Goal: Transaction & Acquisition: Purchase product/service

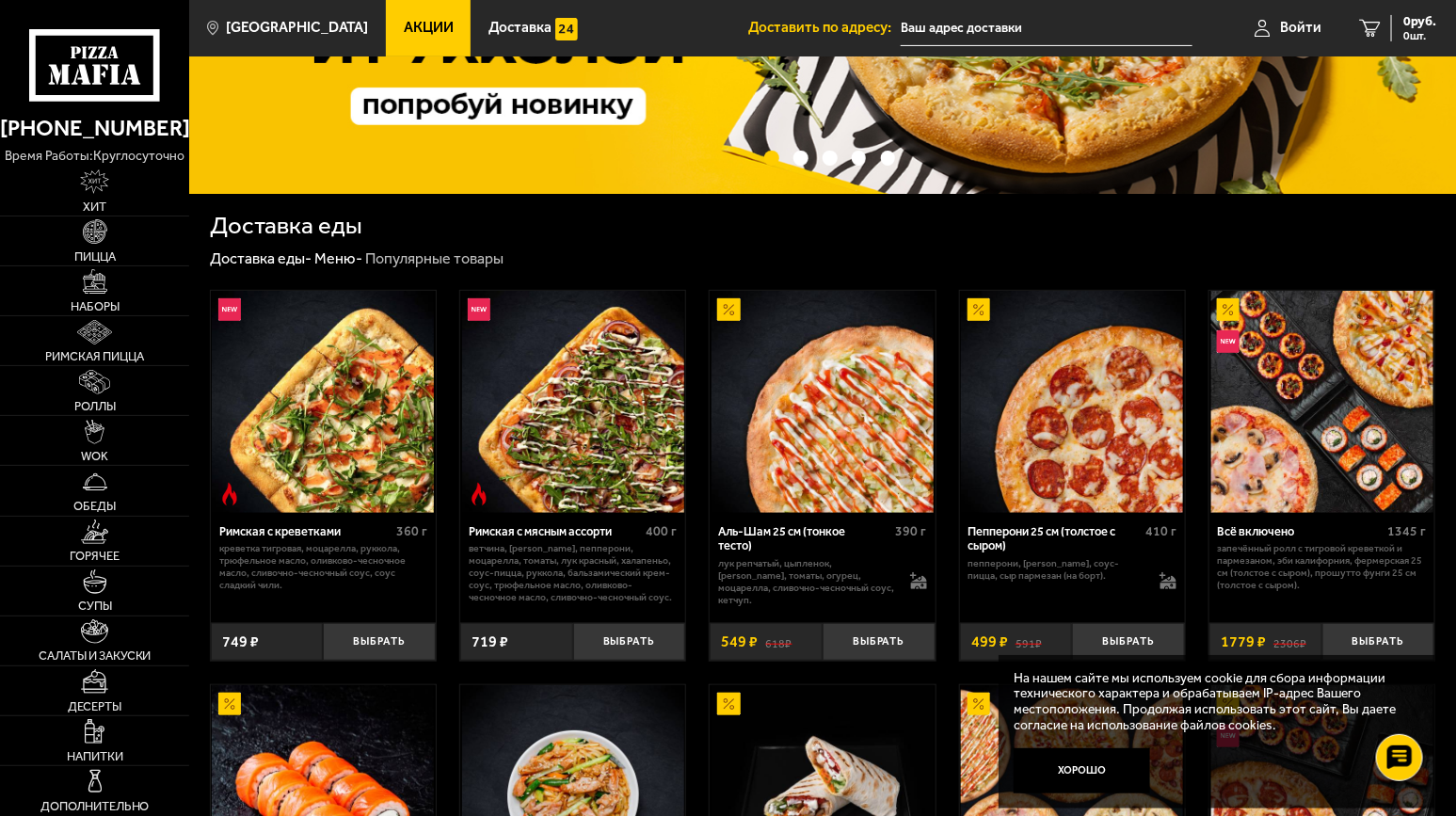
scroll to position [187, 0]
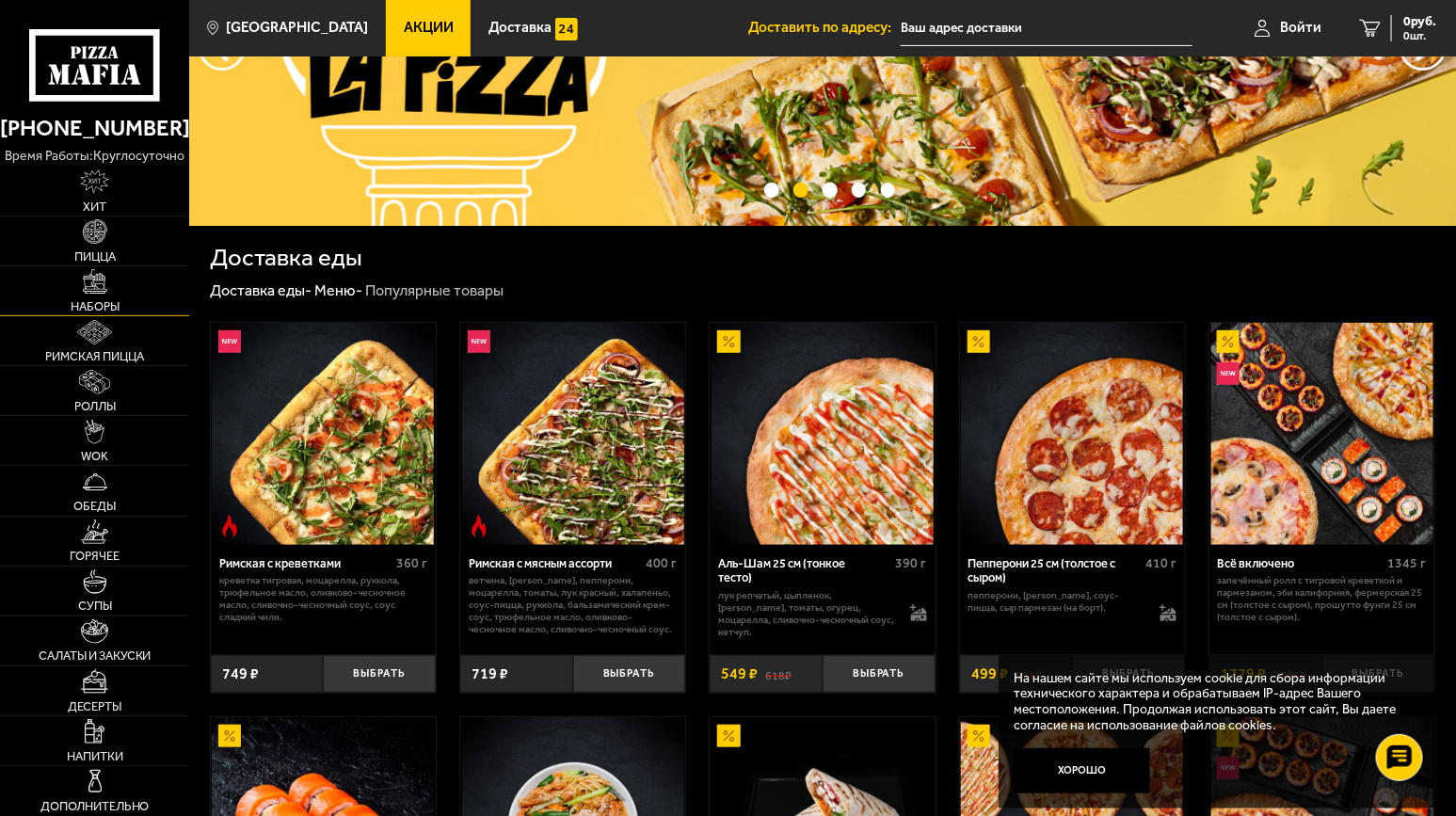
click at [91, 294] on link "Наборы" at bounding box center [94, 290] width 189 height 49
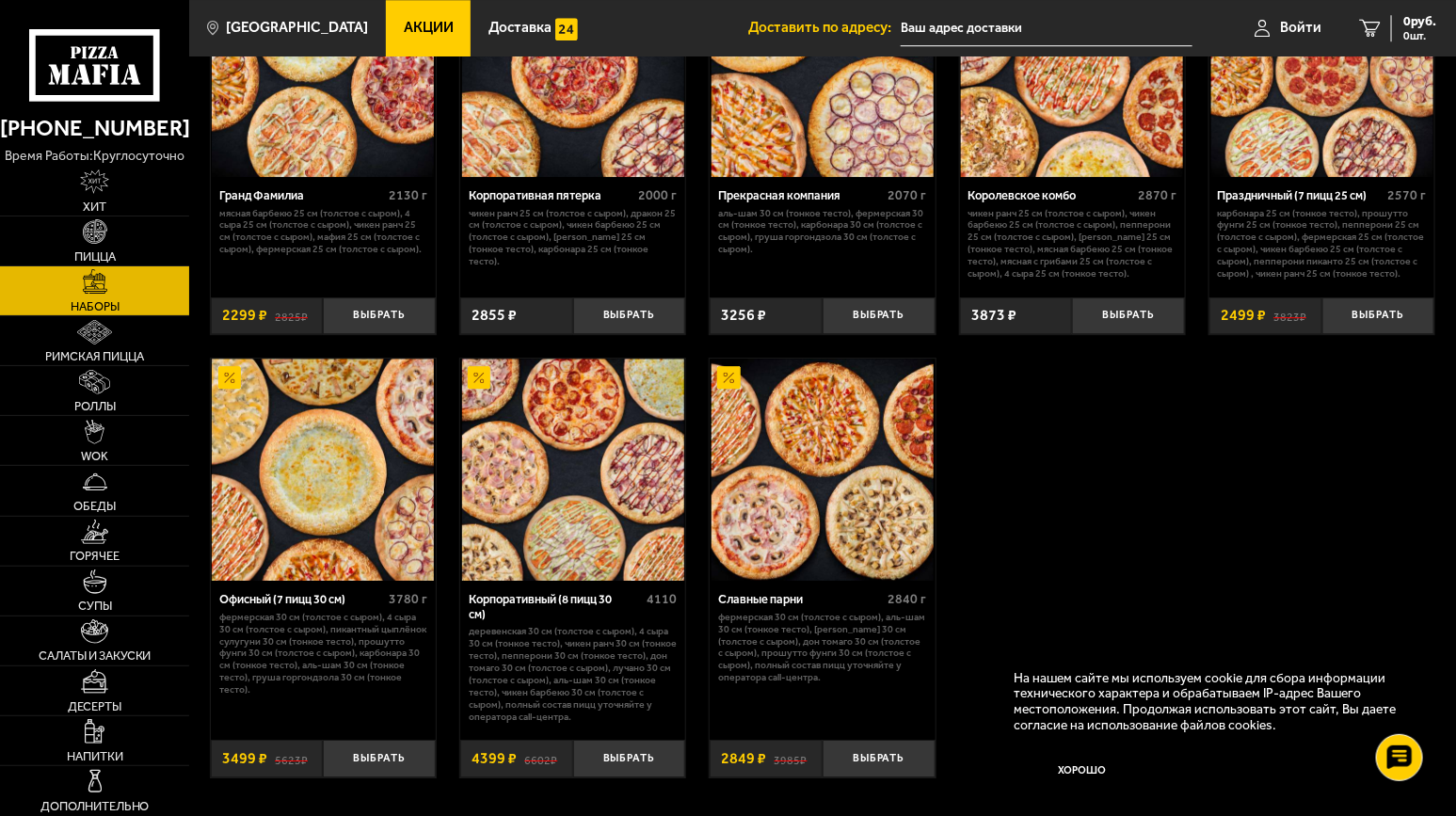
scroll to position [2164, 0]
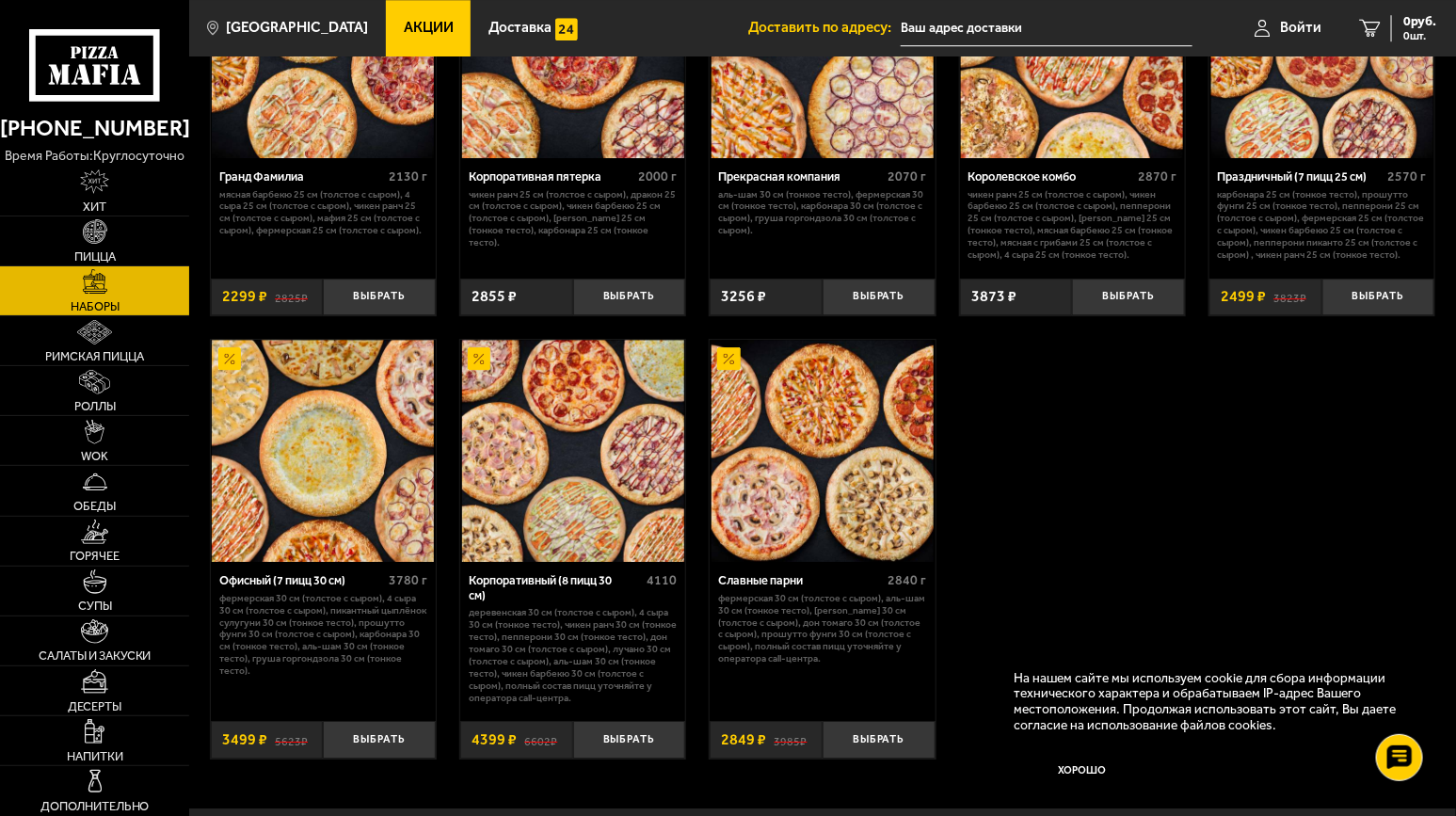
click at [354, 446] on img at bounding box center [322, 451] width 222 height 222
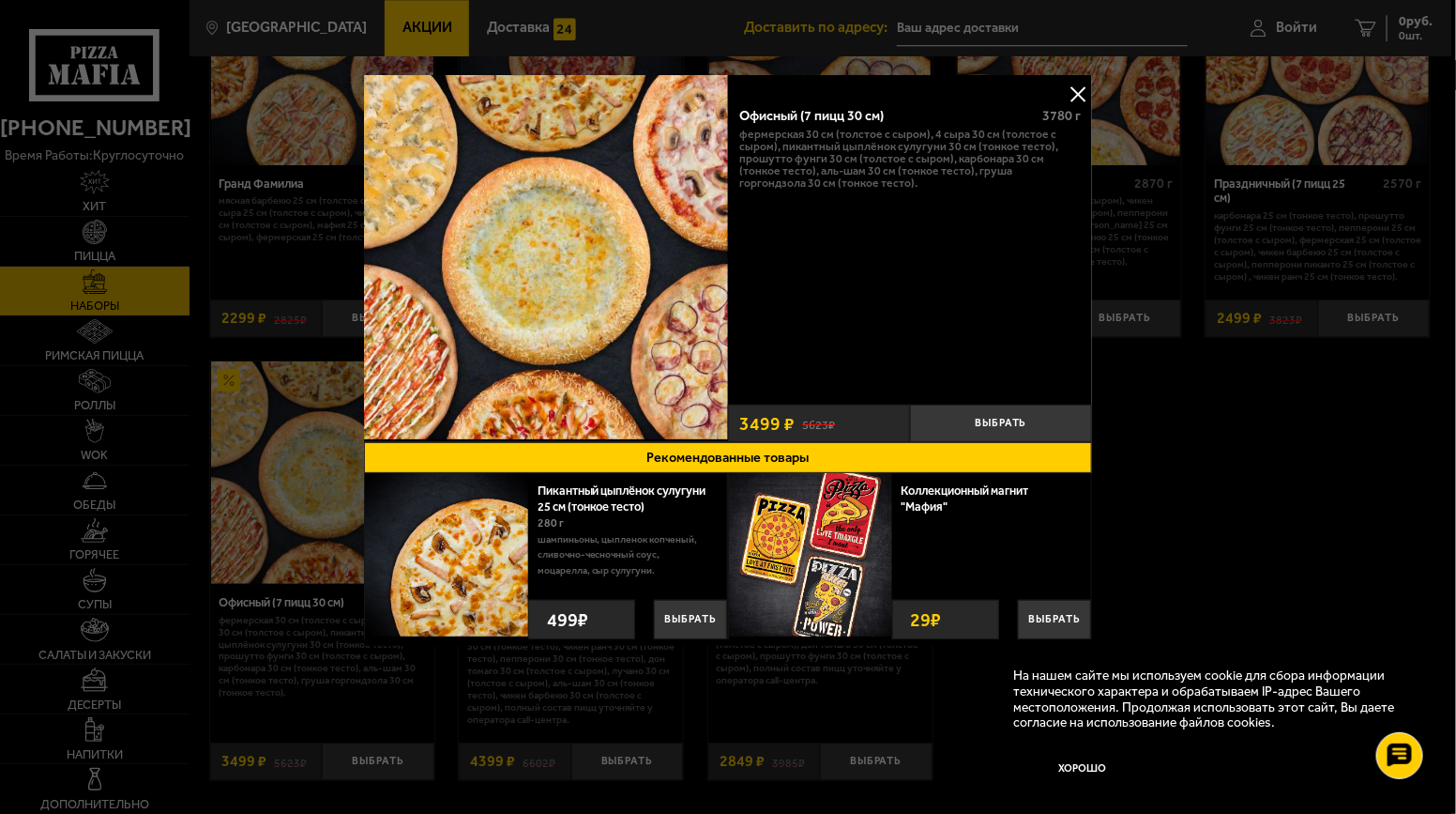
click at [1087, 94] on button at bounding box center [1078, 93] width 28 height 28
